Goal: Find contact information: Find contact information

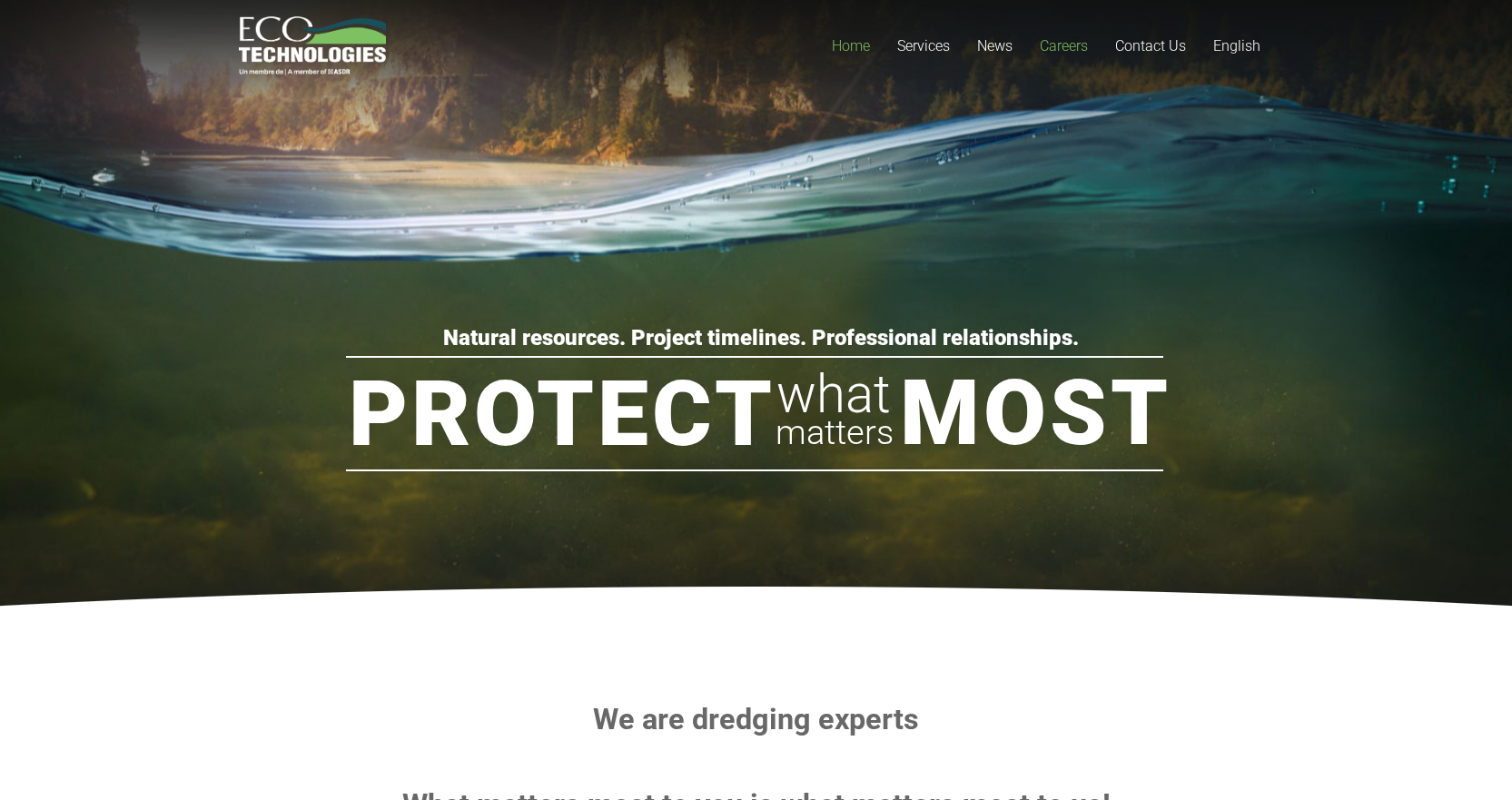
click at [1064, 38] on span "Careers" at bounding box center [1064, 46] width 49 height 17
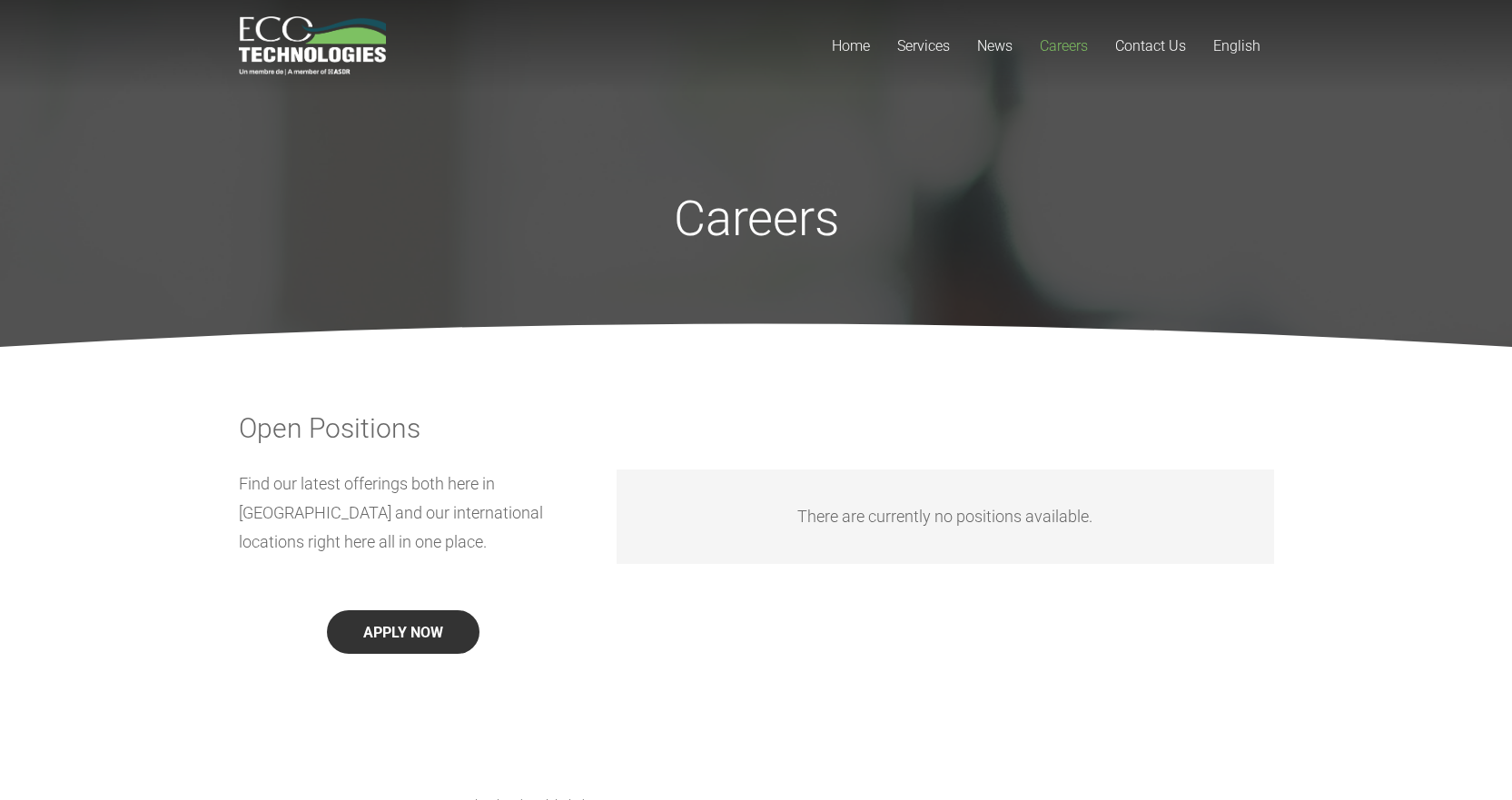
click at [401, 639] on button "APPLY NOW" at bounding box center [403, 632] width 152 height 44
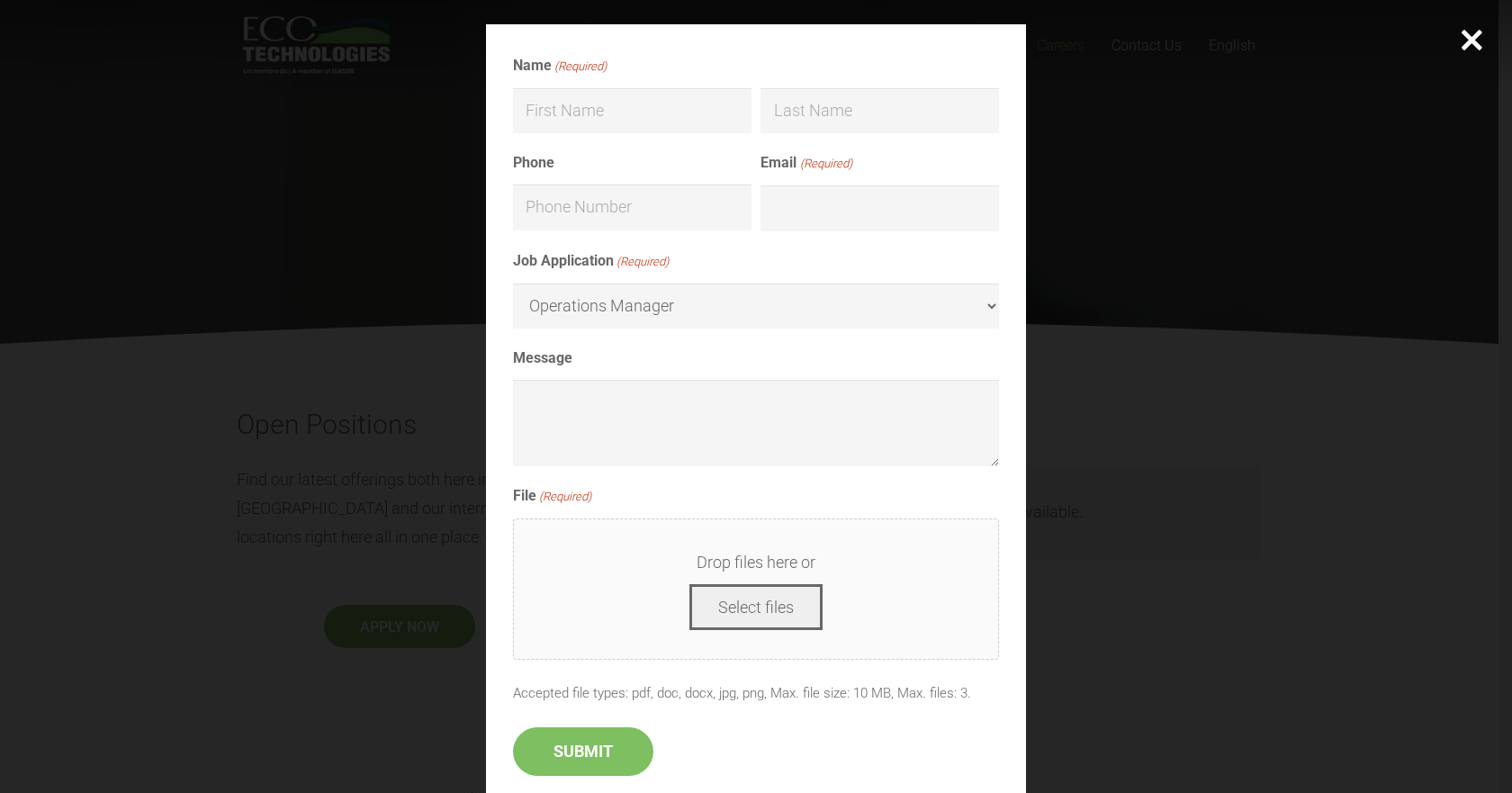
drag, startPoint x: 193, startPoint y: 163, endPoint x: 198, endPoint y: 173, distance: 11.2
click at [195, 167] on div "Name (Required) First Last Phone Email (Required) Job Application (Required) Op…" at bounding box center [756, 396] width 1512 height 793
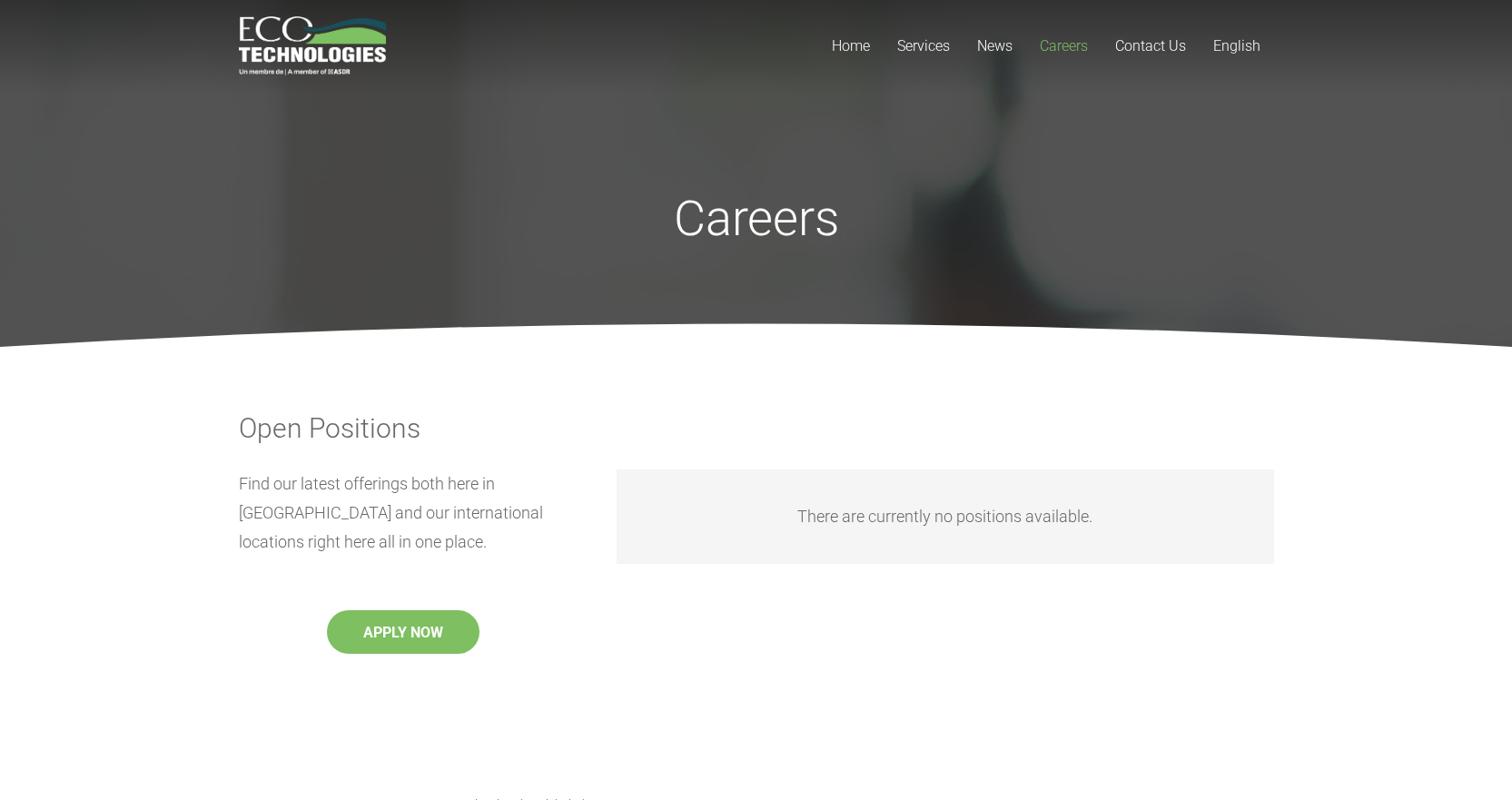
drag, startPoint x: 388, startPoint y: 630, endPoint x: 381, endPoint y: 624, distance: 9.2
click at [388, 632] on button "APPLY NOW" at bounding box center [403, 632] width 152 height 44
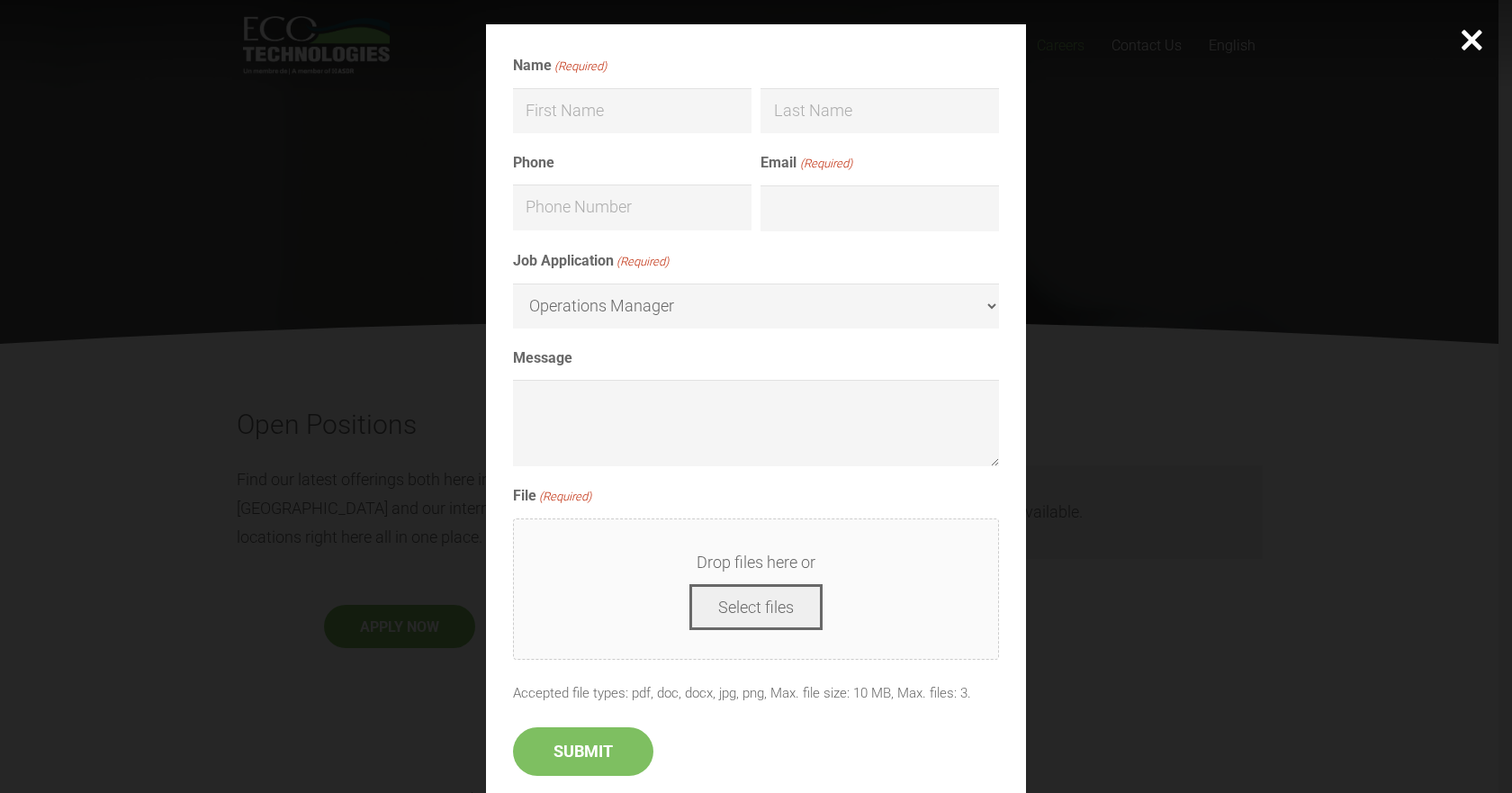
drag, startPoint x: 299, startPoint y: 185, endPoint x: 315, endPoint y: 184, distance: 16.0
click at [304, 187] on div "Name (Required) First Last Phone Email (Required) Job Application (Required) Op…" at bounding box center [756, 396] width 1512 height 793
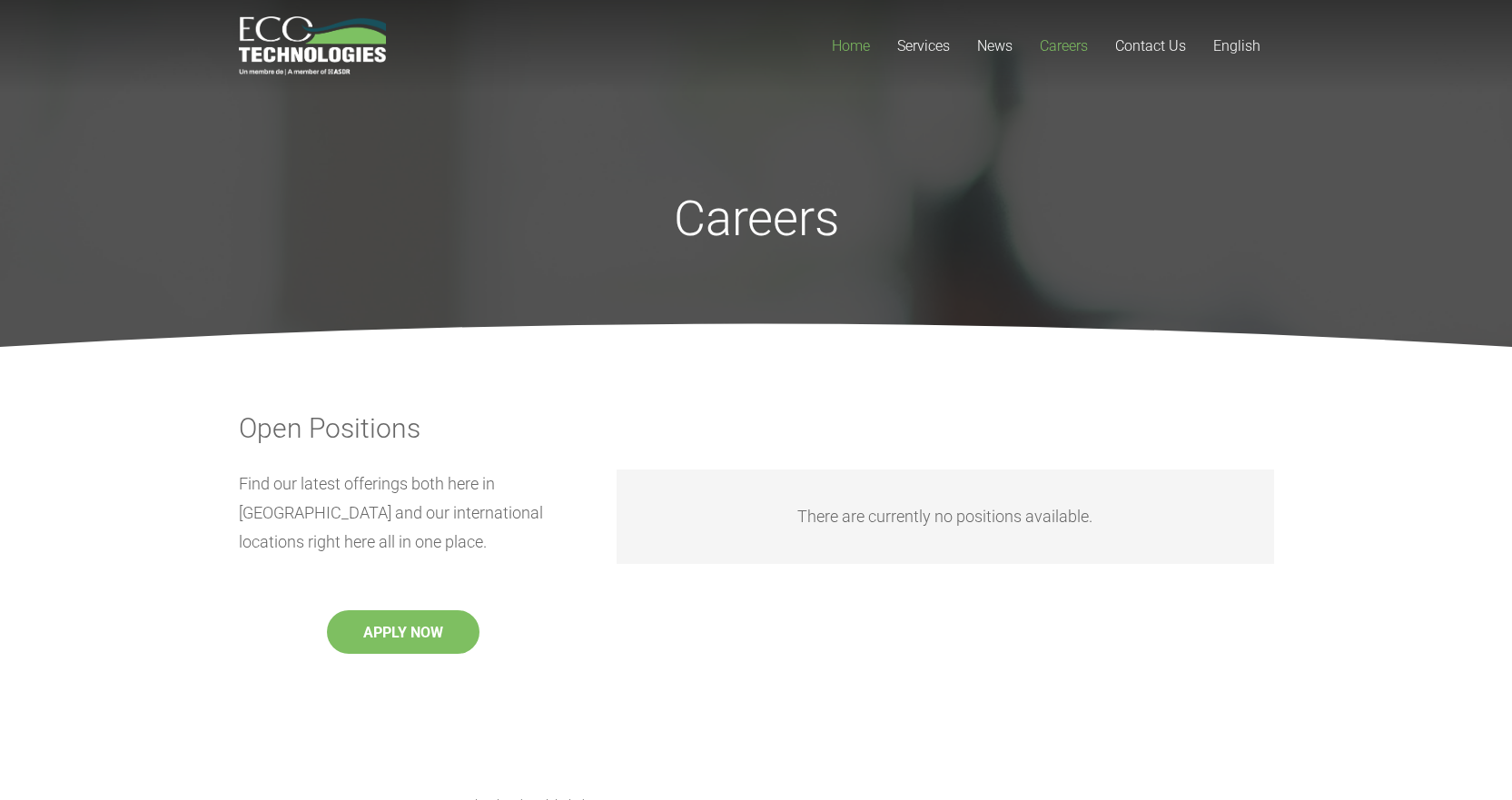
click at [849, 44] on span "Home" at bounding box center [850, 46] width 38 height 17
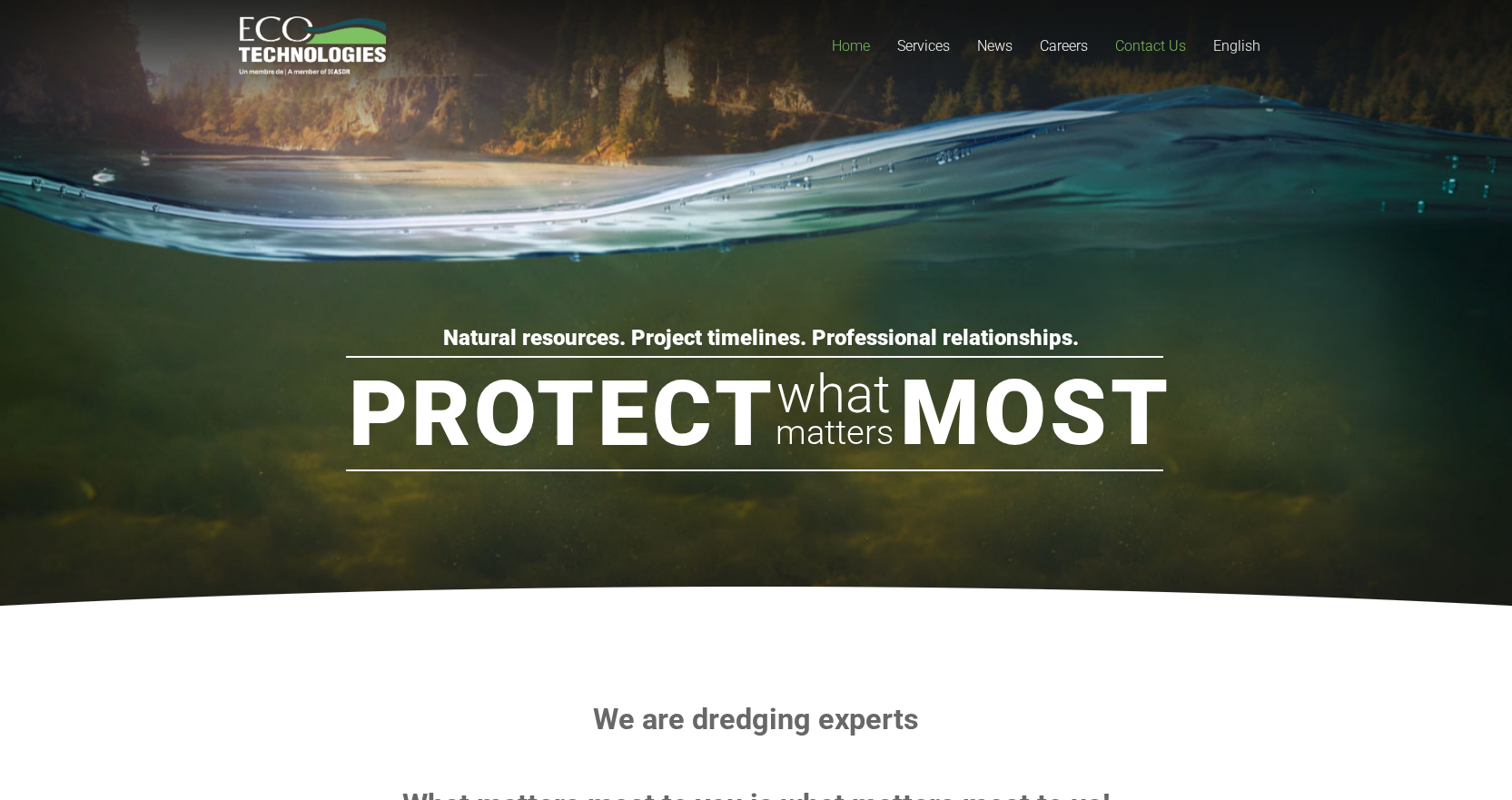
click at [1152, 36] on link "Contact Us" at bounding box center [1150, 46] width 98 height 91
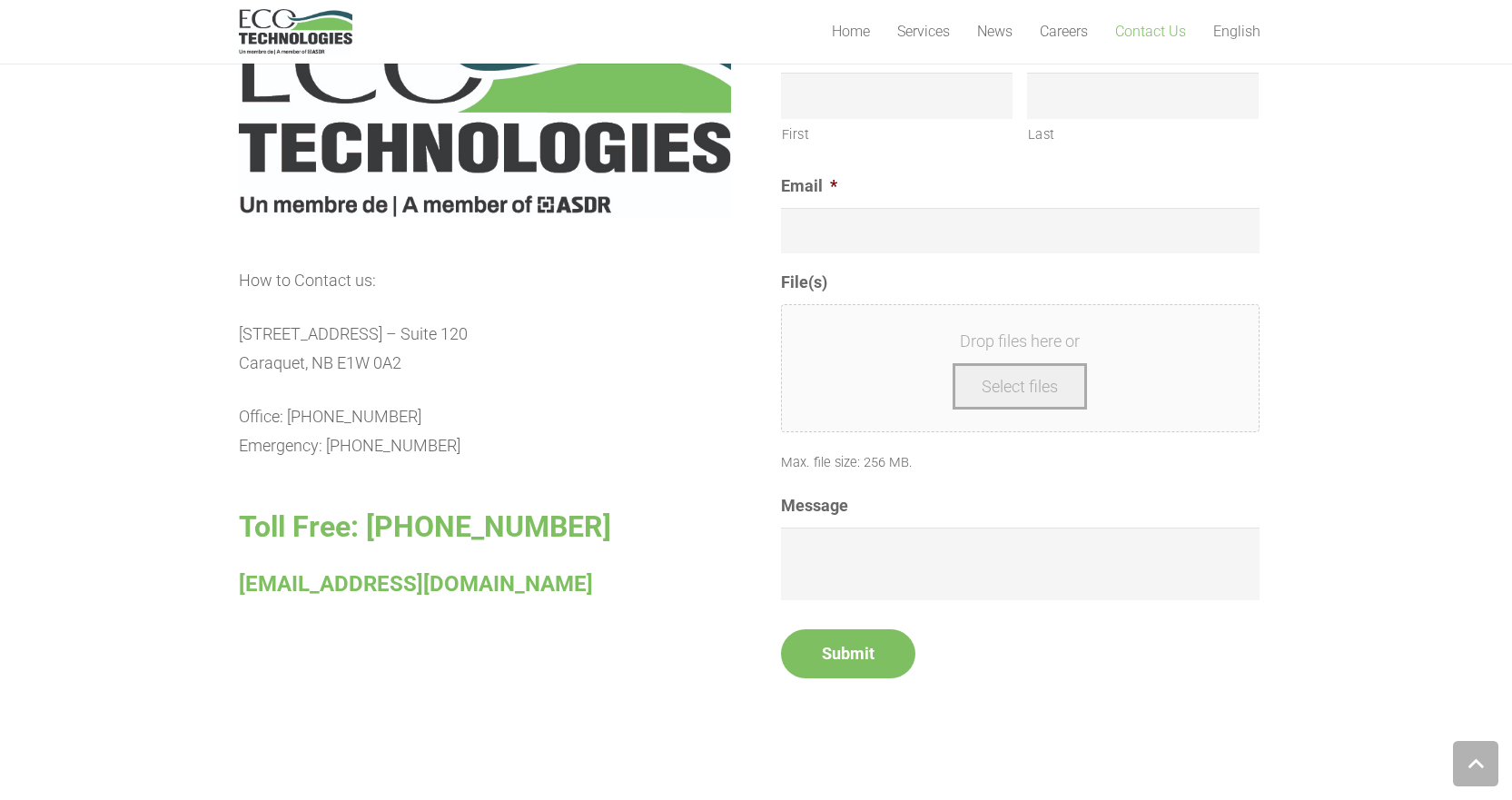
scroll to position [1090, 0]
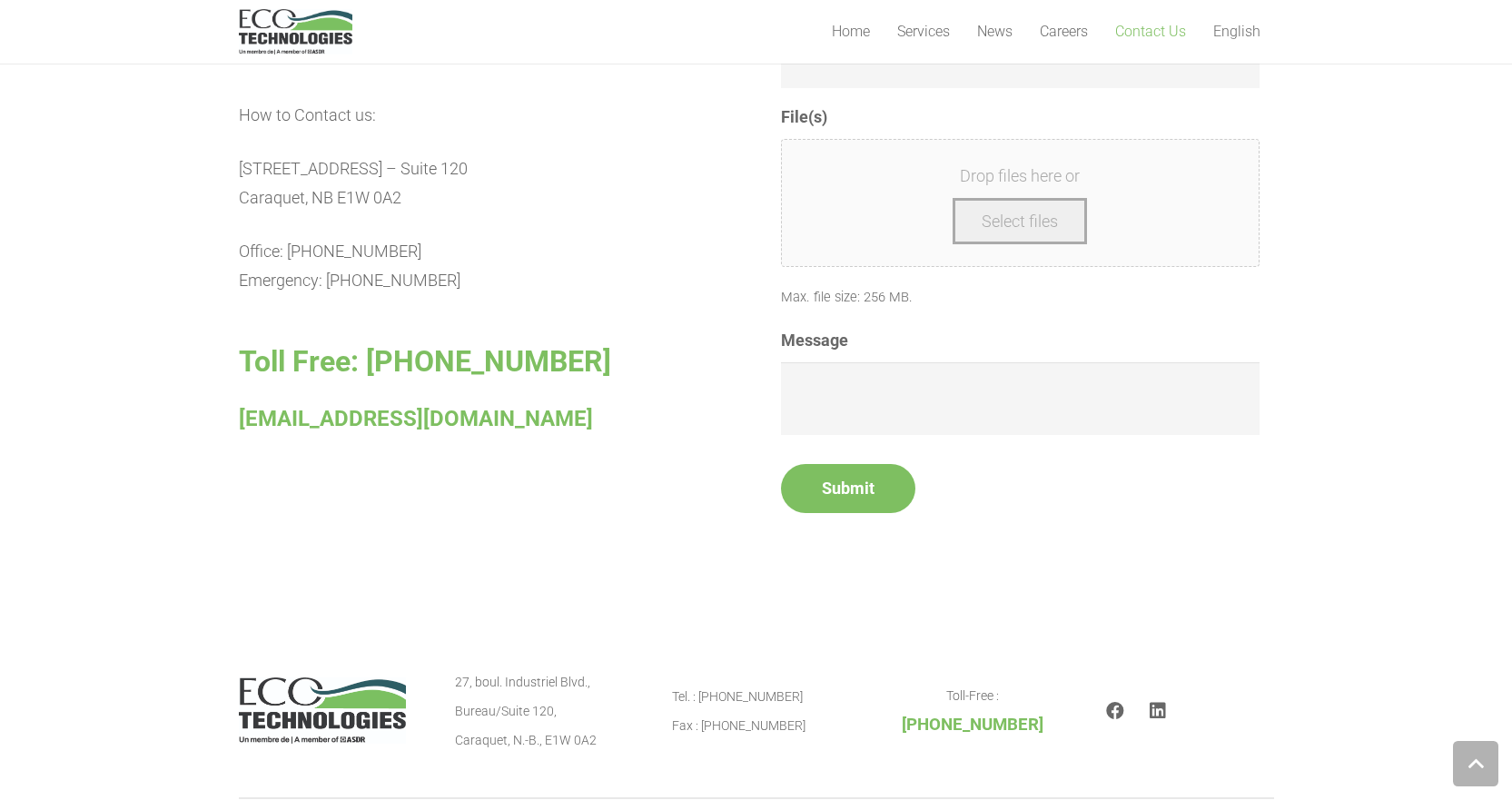
click at [239, 209] on p "27, Industriel Blvd. – Suite 120 Caraquet, NB E1W 0A2" at bounding box center [486, 183] width 493 height 58
drag, startPoint x: 240, startPoint y: 198, endPoint x: 302, endPoint y: 197, distance: 62.0
click at [302, 197] on p "27, Industriel Blvd. – Suite 120 Caraquet, NB E1W 0A2" at bounding box center [486, 183] width 493 height 58
copy p "Caraquet"
